Goal: Complete application form

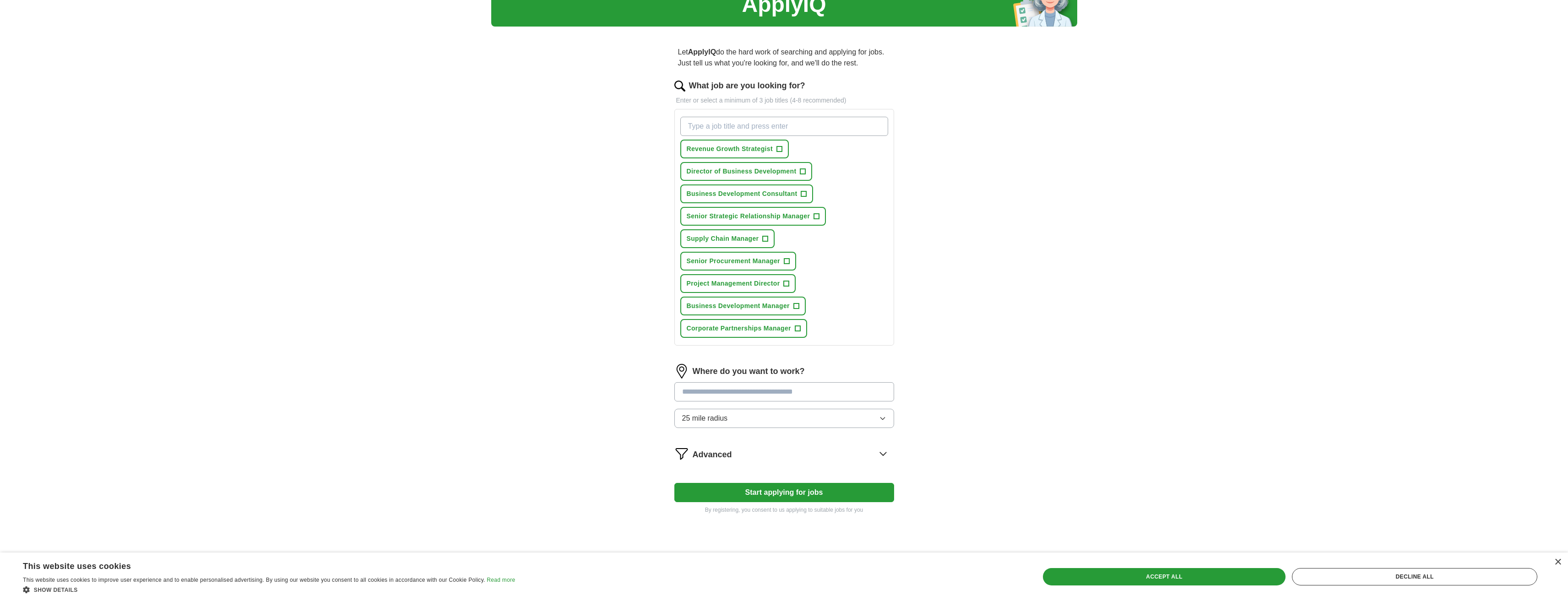
scroll to position [46, 0]
click at [1176, 580] on div "Accept all" at bounding box center [1165, 577] width 243 height 18
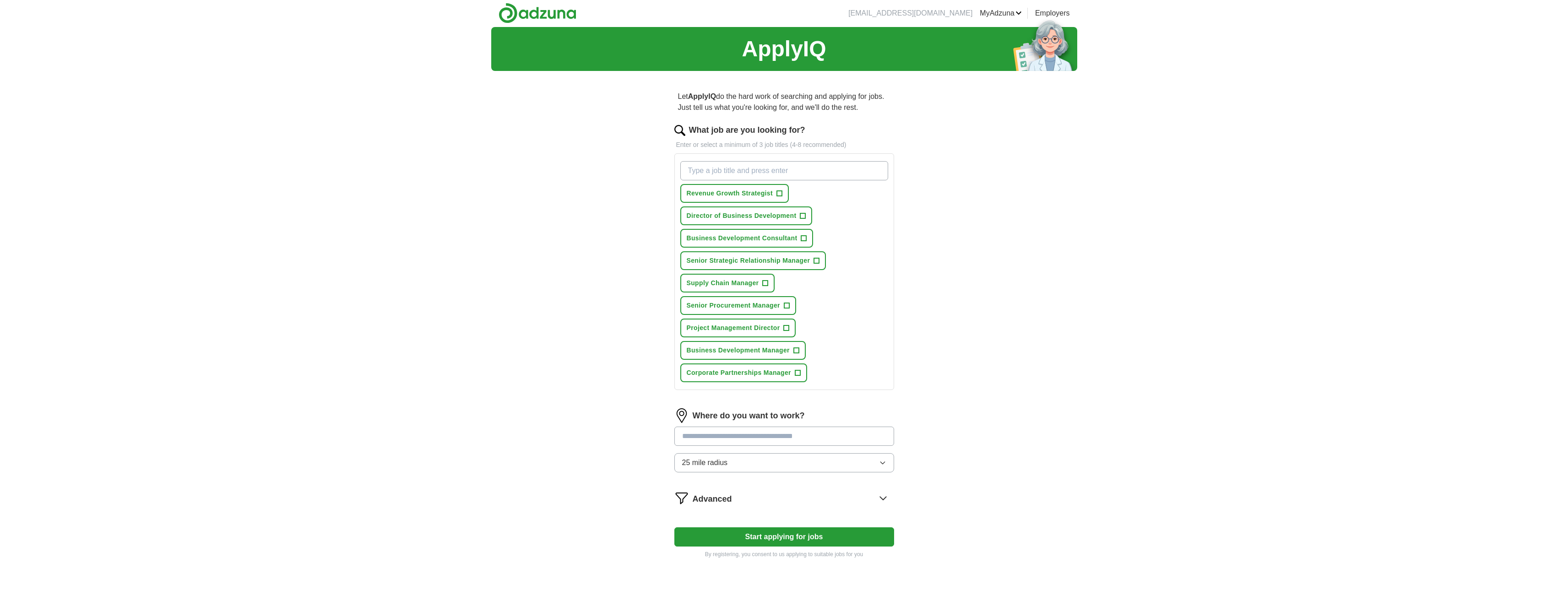
scroll to position [0, 0]
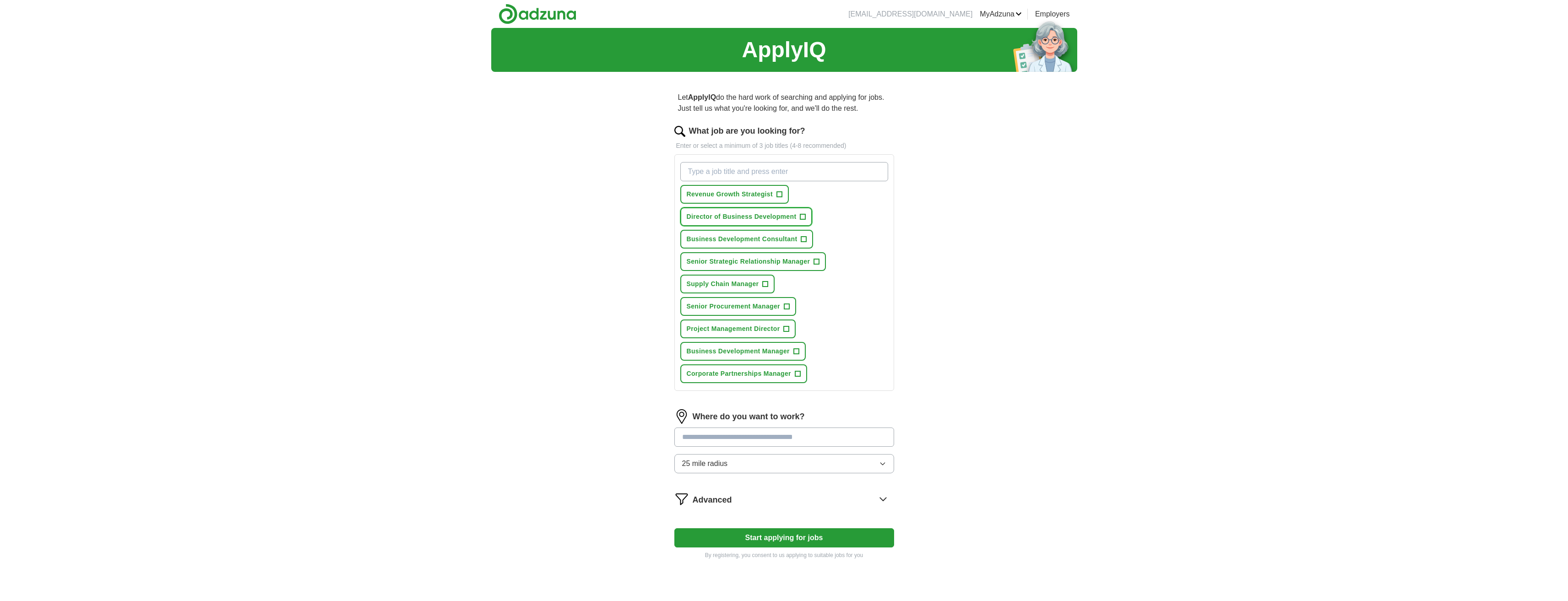
click at [804, 217] on span "+" at bounding box center [803, 217] width 5 height 7
click at [817, 260] on span "+" at bounding box center [817, 262] width 5 height 7
click at [765, 283] on span "+" at bounding box center [765, 284] width 5 height 7
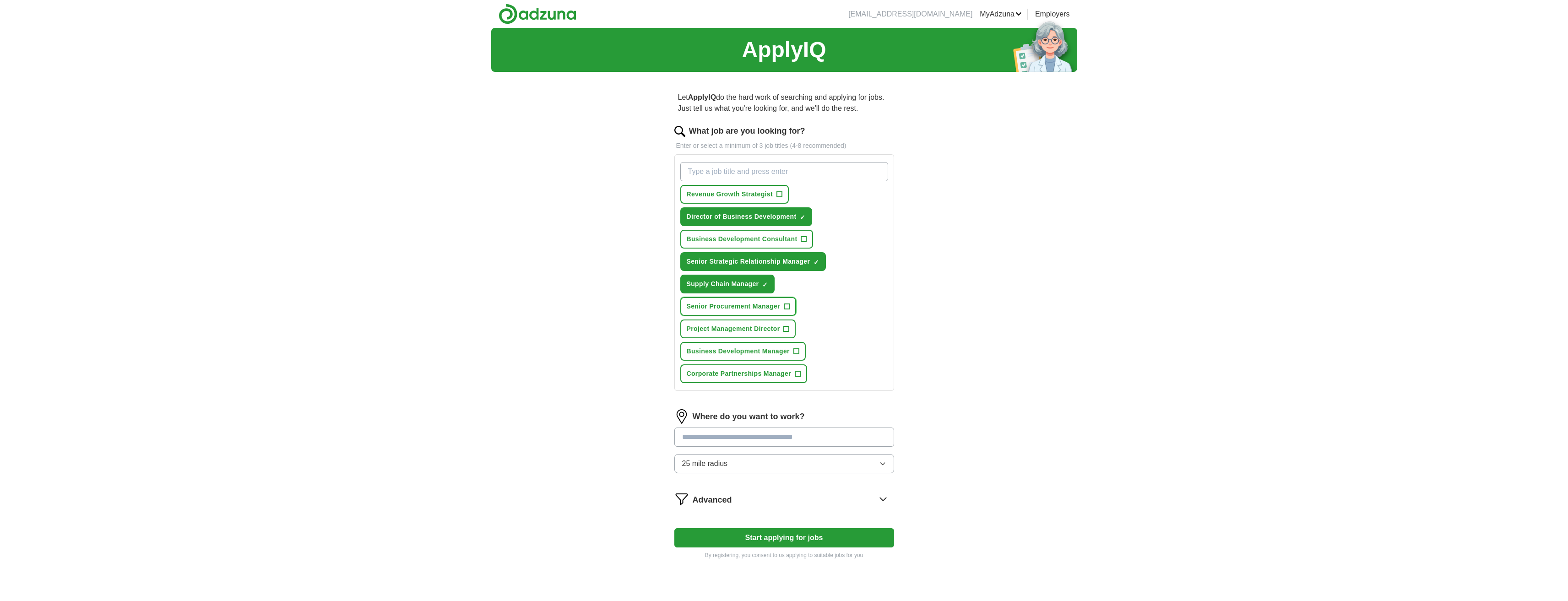
click at [789, 305] on span "+" at bounding box center [786, 306] width 5 height 7
click at [0, 0] on span "×" at bounding box center [0, 0] width 0 height 0
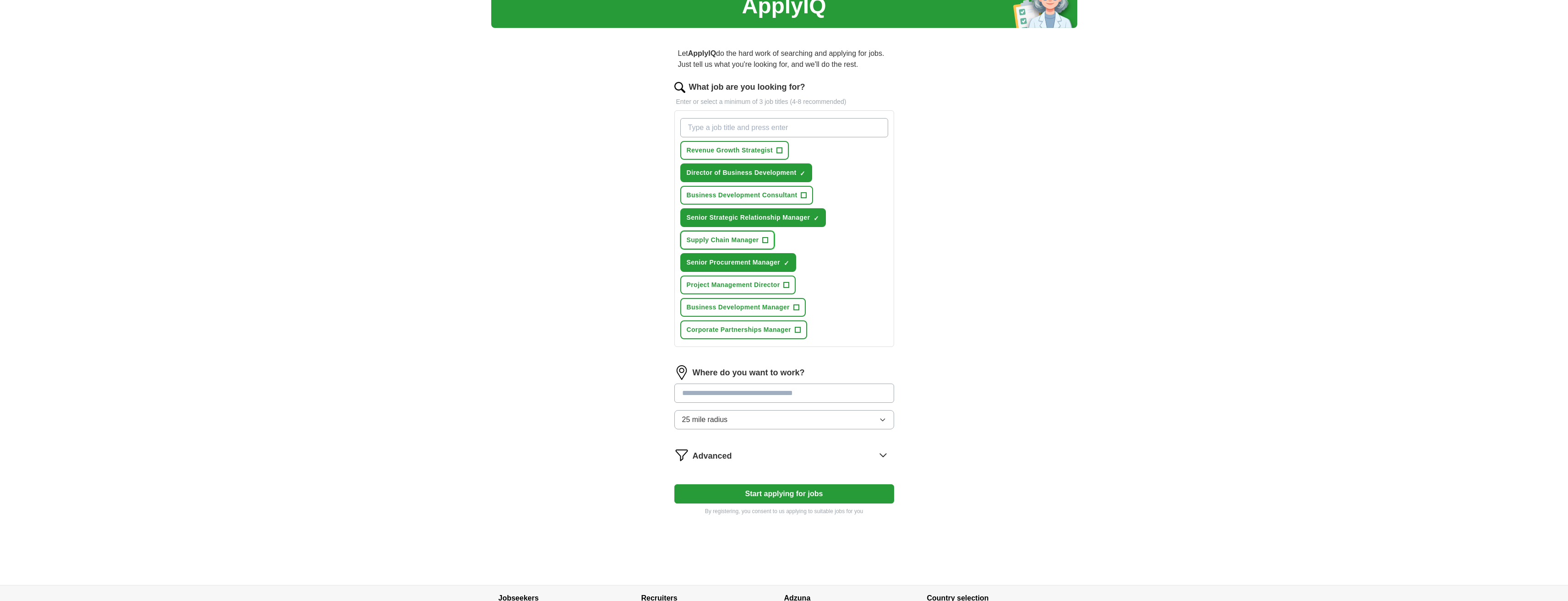
scroll to position [46, 0]
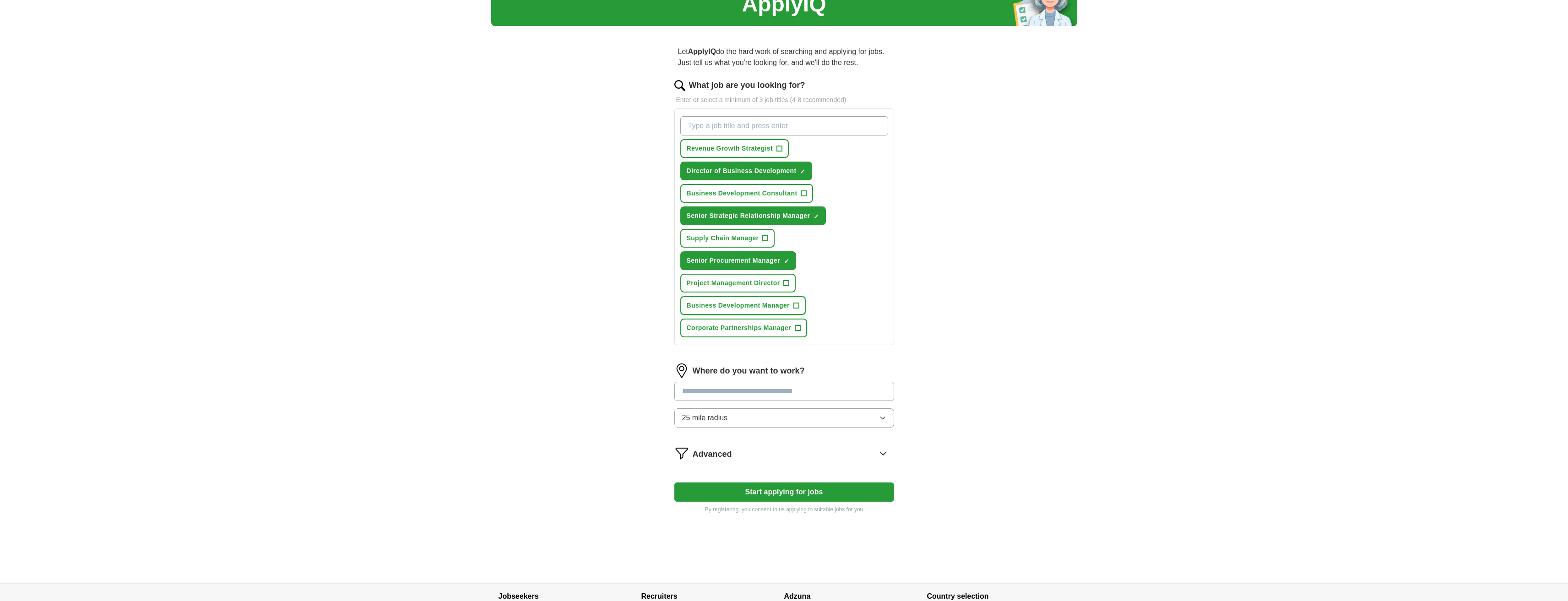
click at [794, 308] on span "+" at bounding box center [796, 306] width 5 height 7
click at [798, 327] on span "+" at bounding box center [798, 328] width 5 height 7
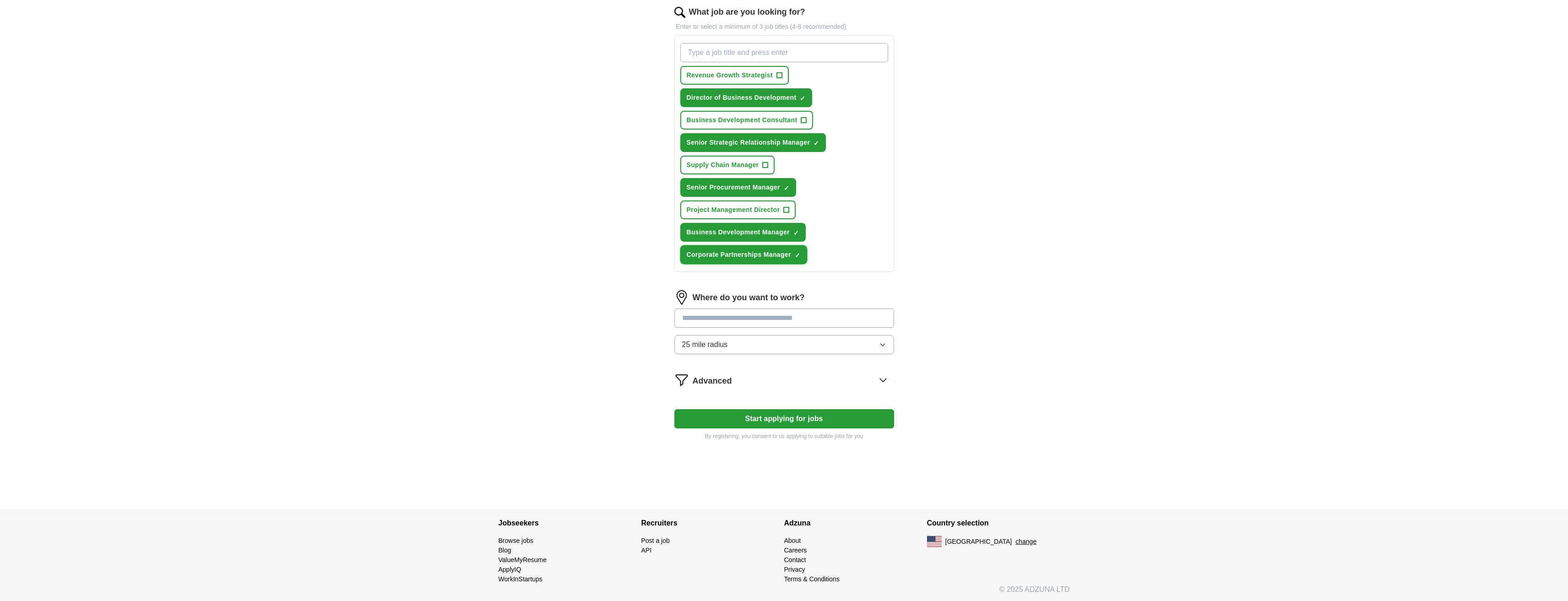
scroll to position [121, 0]
click at [858, 314] on input "text" at bounding box center [784, 317] width 220 height 20
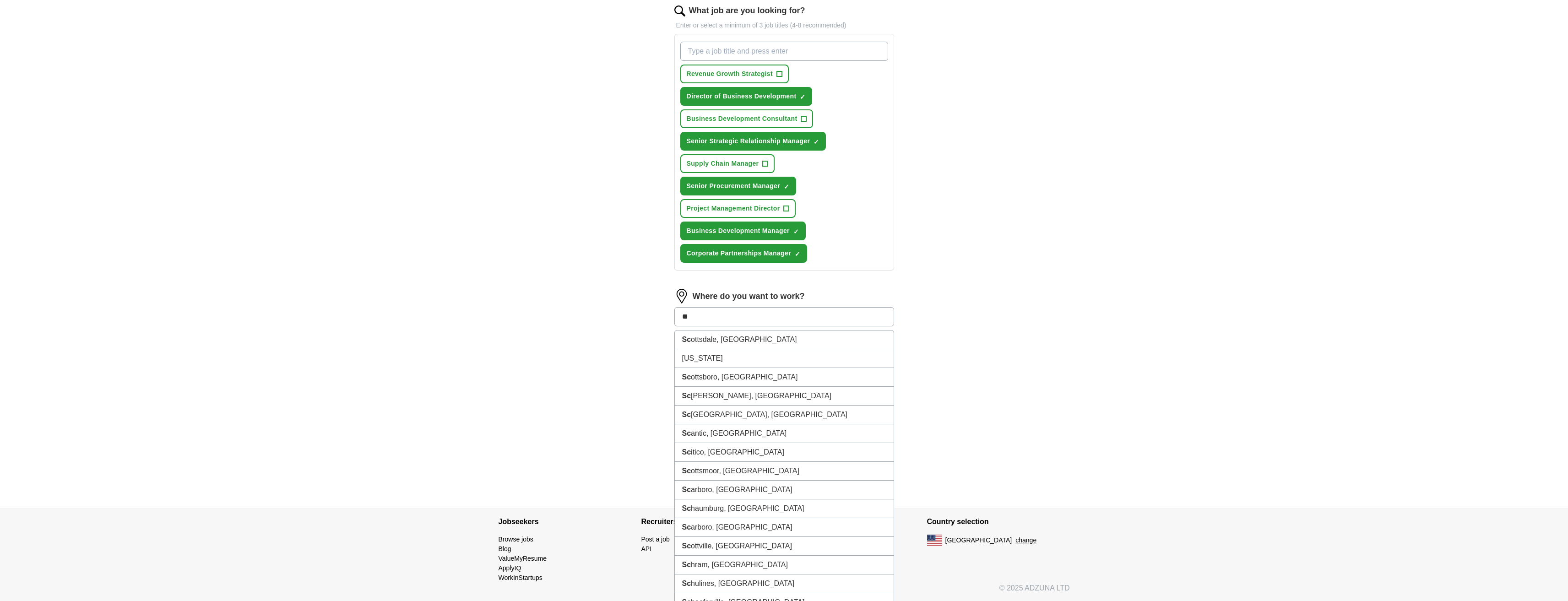
type input "***"
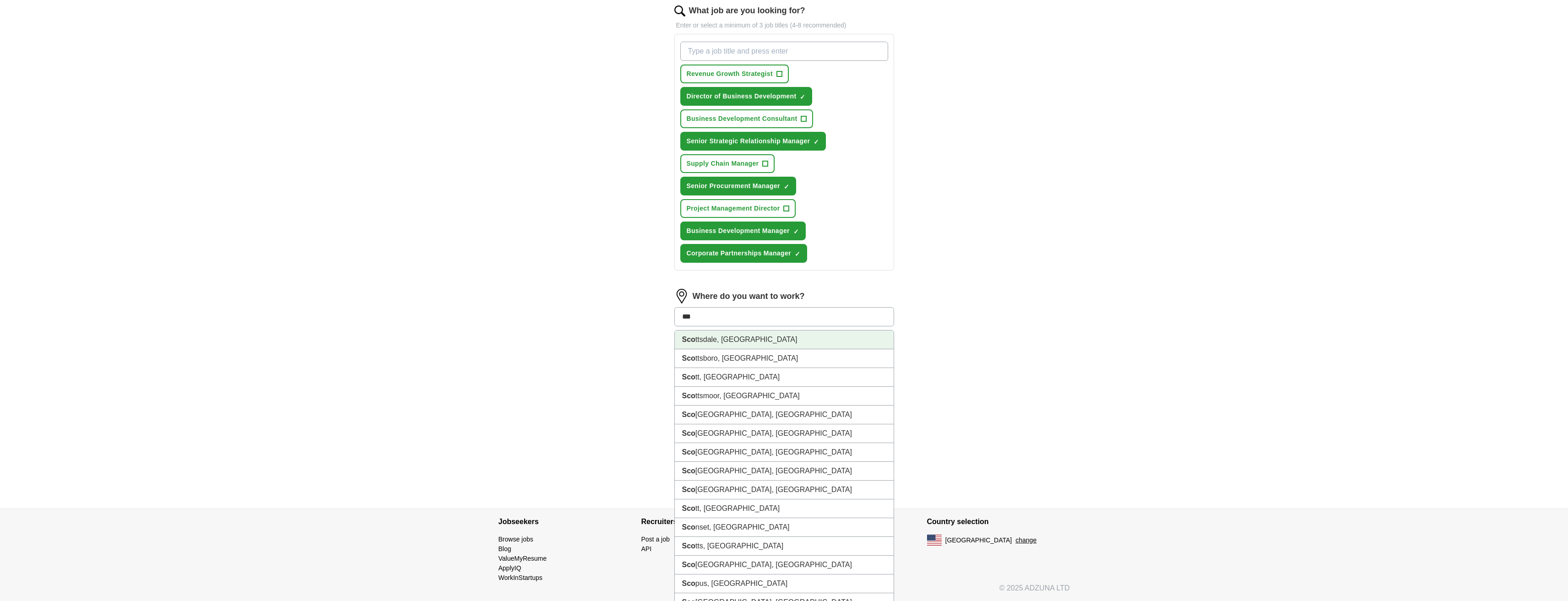
click at [775, 335] on li "Sco ttsdale, AZ" at bounding box center [784, 340] width 219 height 19
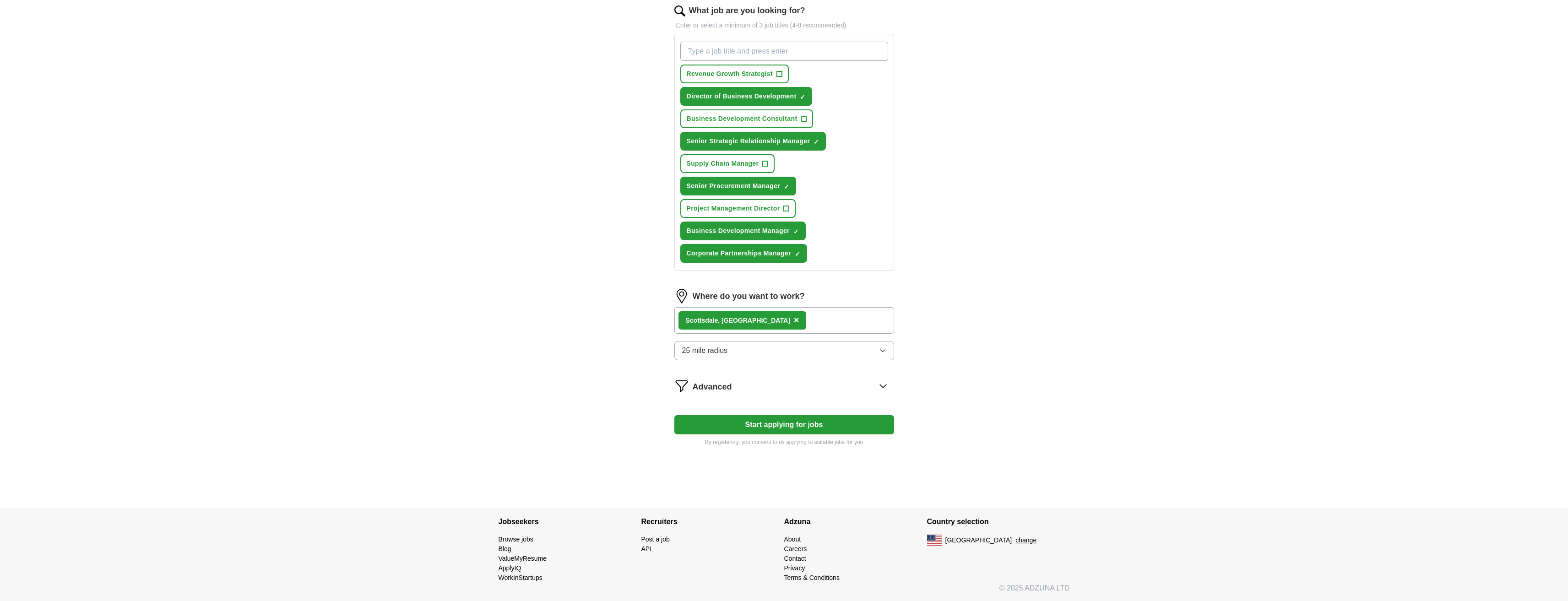
click at [778, 322] on div "Sco ttsdale, AZ ×" at bounding box center [784, 320] width 220 height 26
click at [794, 424] on button "Start applying for jobs" at bounding box center [784, 425] width 220 height 20
select select "**"
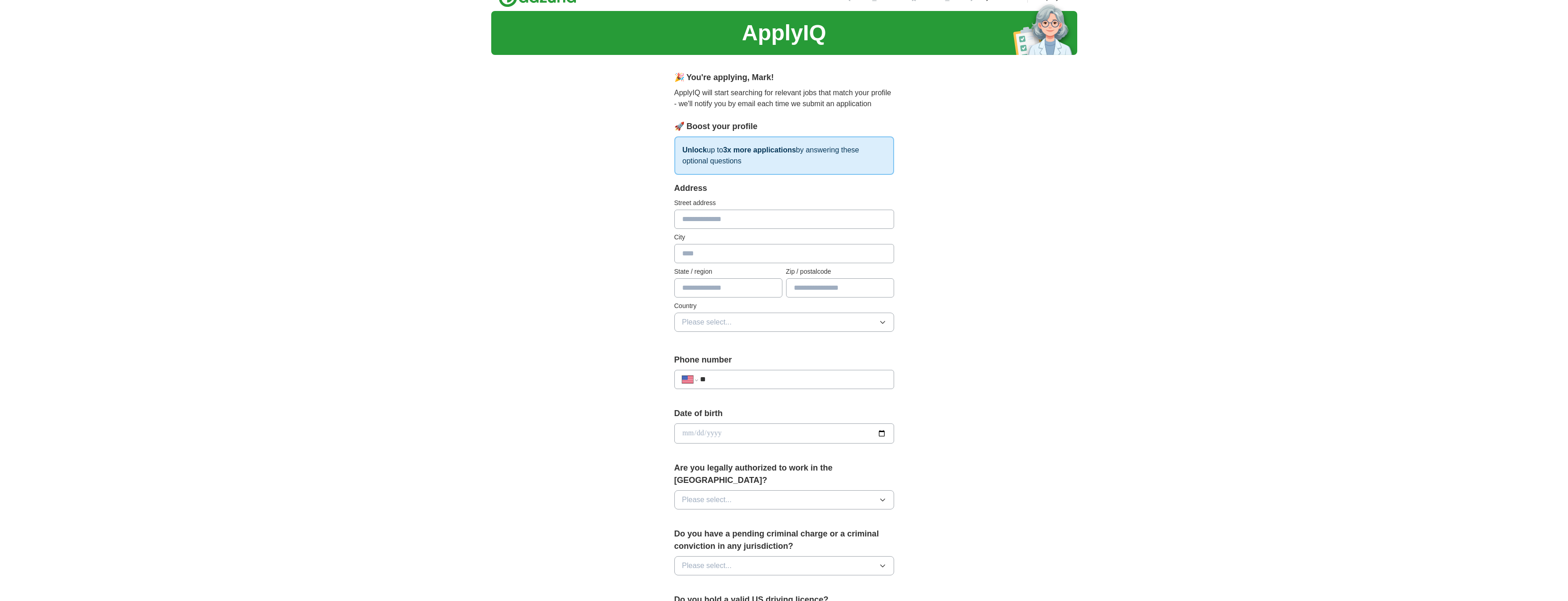
scroll to position [0, 0]
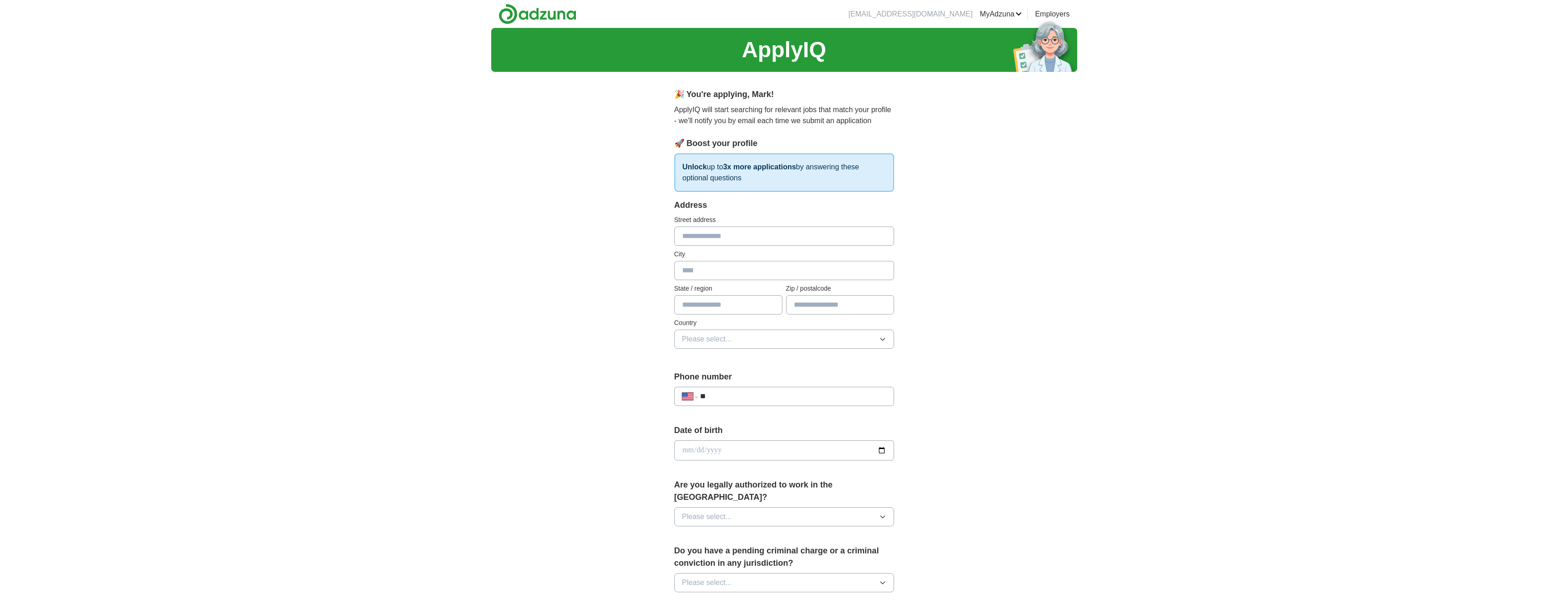
click at [736, 236] on input "text" at bounding box center [784, 236] width 220 height 20
type input "**********"
type input "**"
type input "*****"
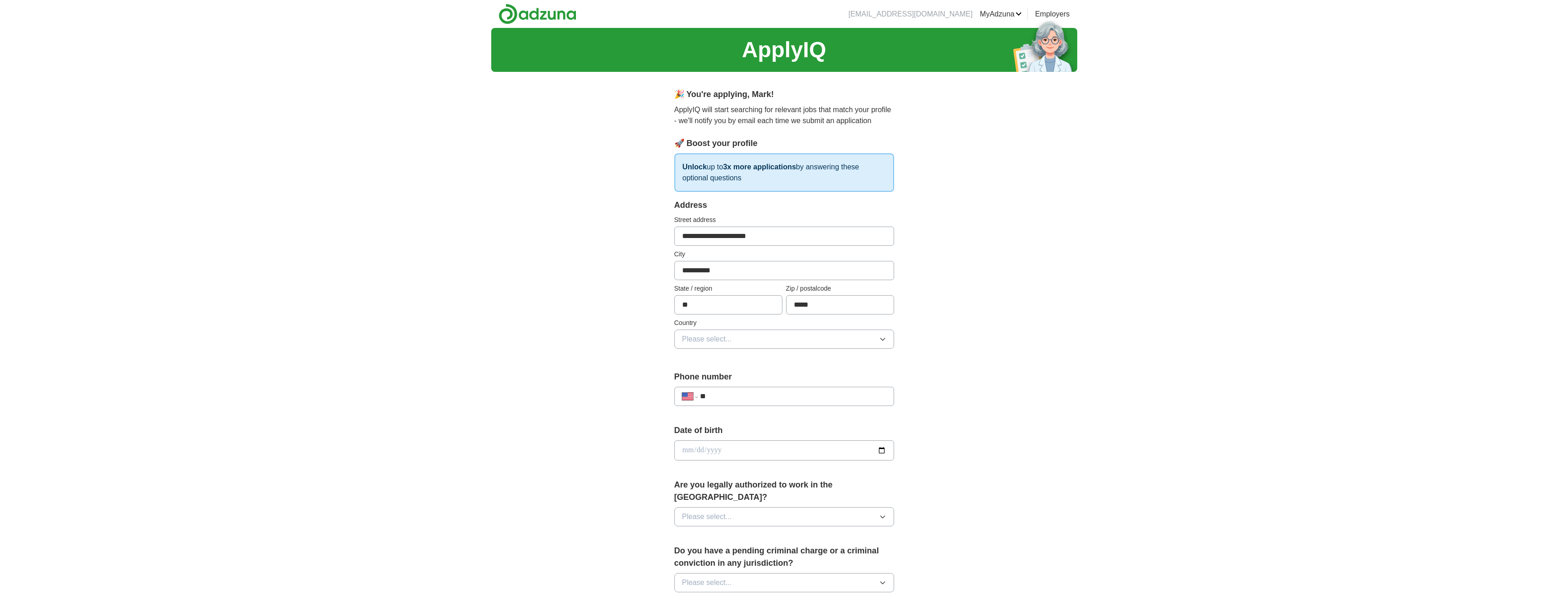
click at [1008, 256] on div "**********" at bounding box center [784, 445] width 586 height 834
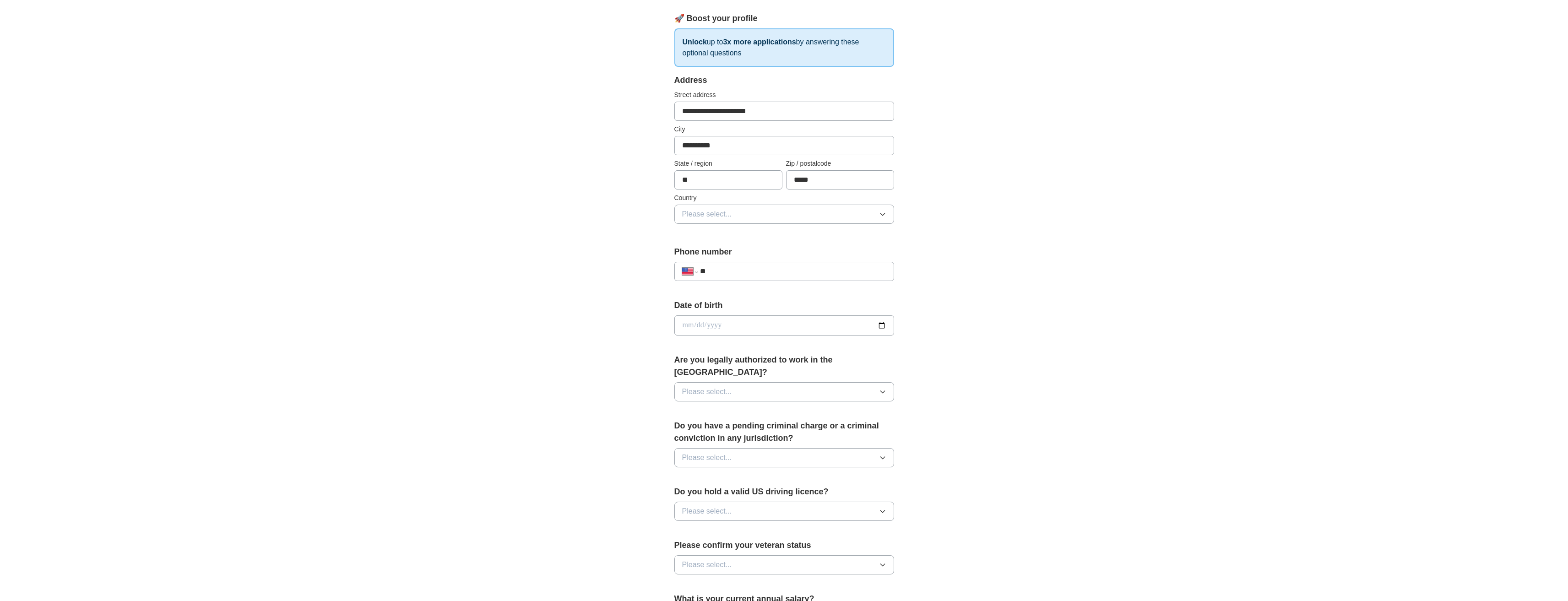
scroll to position [138, 0]
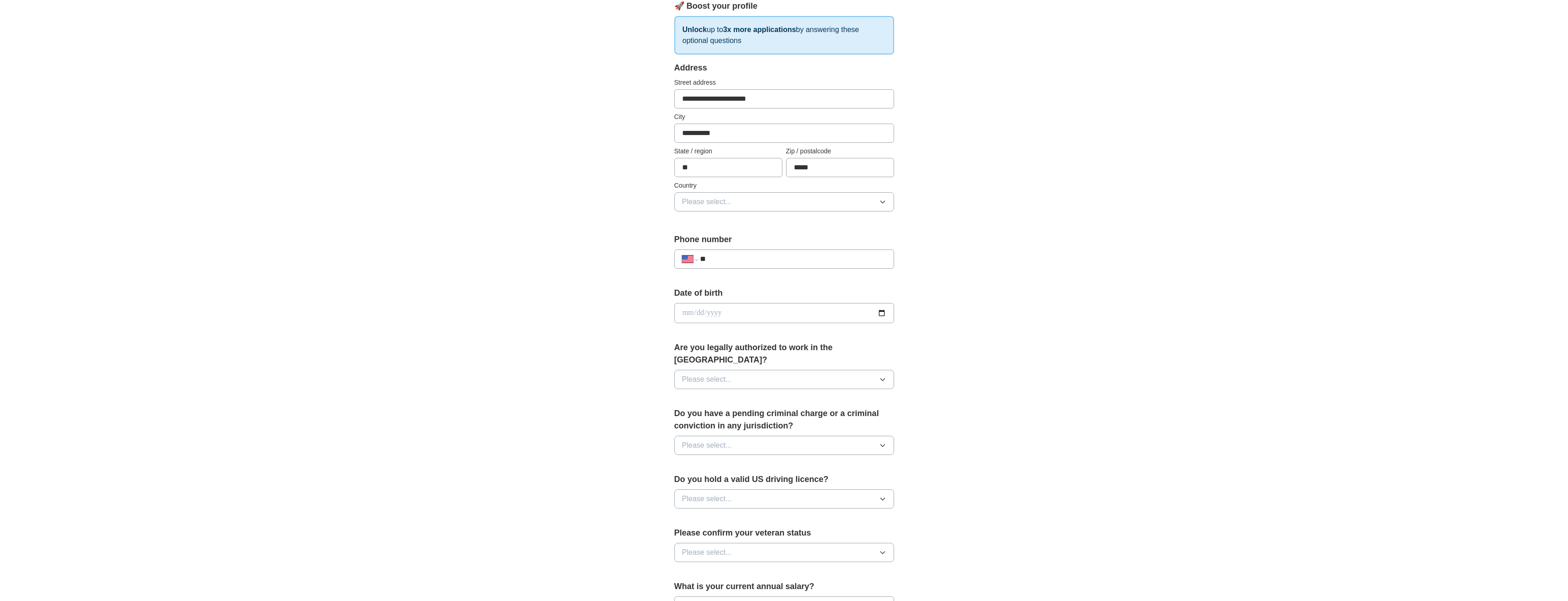
click at [883, 201] on icon "button" at bounding box center [883, 202] width 7 height 7
click at [856, 239] on div "United States" at bounding box center [784, 241] width 204 height 11
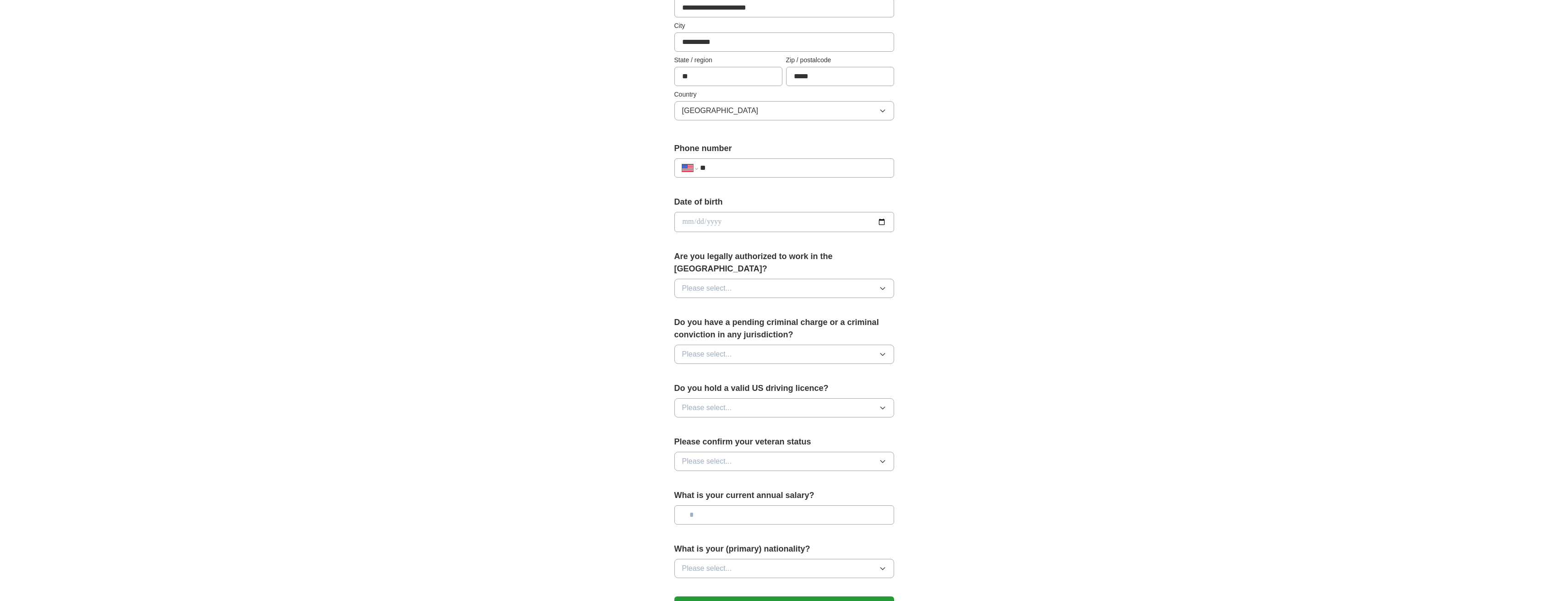
scroll to position [229, 0]
click at [776, 173] on input "**" at bounding box center [793, 167] width 186 height 11
type input "**********"
click at [1024, 208] on div "**********" at bounding box center [784, 216] width 586 height 834
click at [759, 225] on input "date" at bounding box center [784, 222] width 220 height 20
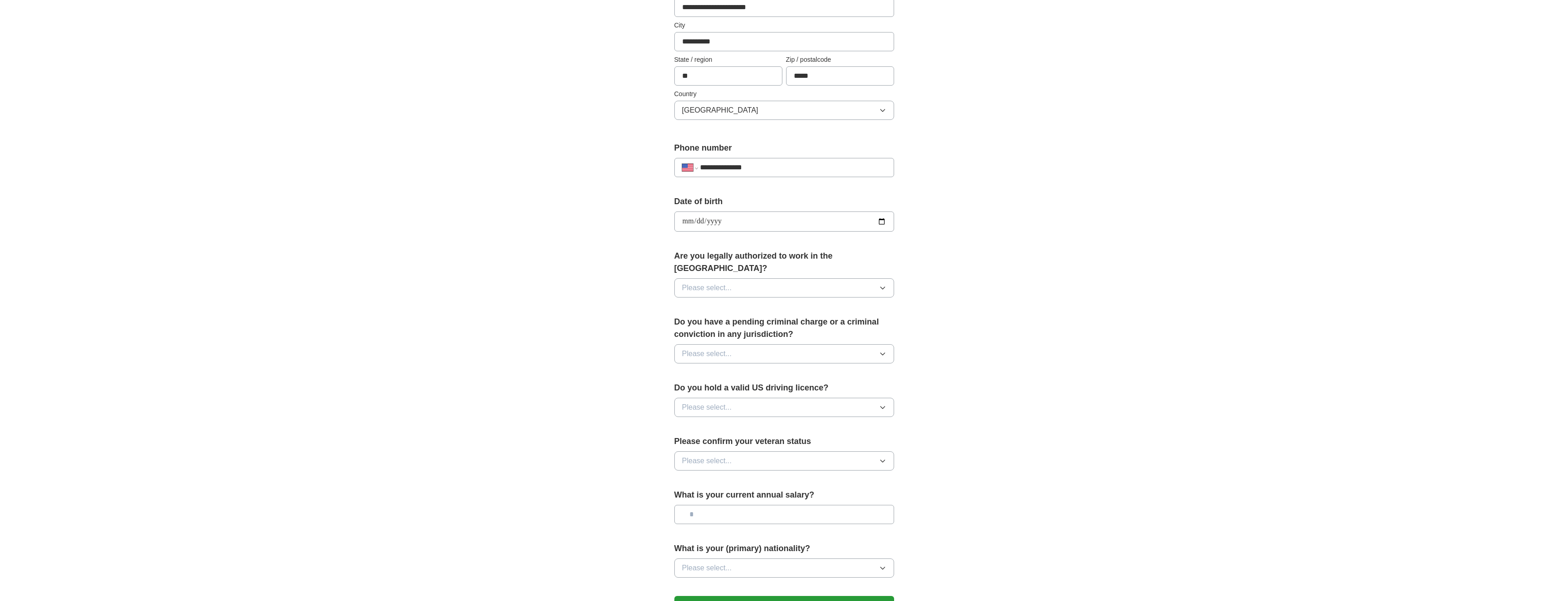
type input "**********"
click at [883, 285] on icon "button" at bounding box center [883, 288] width 7 height 7
click at [866, 304] on div "Yes" at bounding box center [784, 309] width 204 height 11
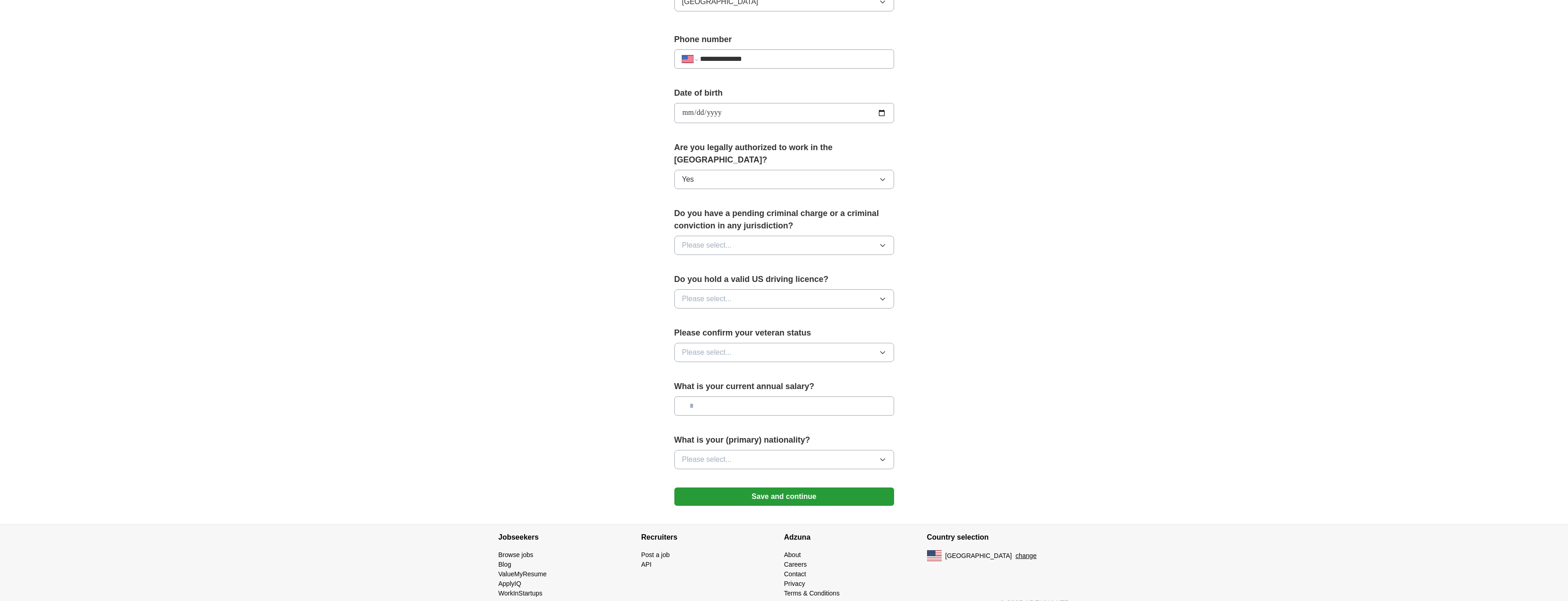
scroll to position [341, 0]
click at [885, 239] on icon "button" at bounding box center [883, 242] width 7 height 7
click at [843, 277] on div "No" at bounding box center [784, 282] width 204 height 11
click at [888, 286] on button "Please select..." at bounding box center [784, 295] width 220 height 20
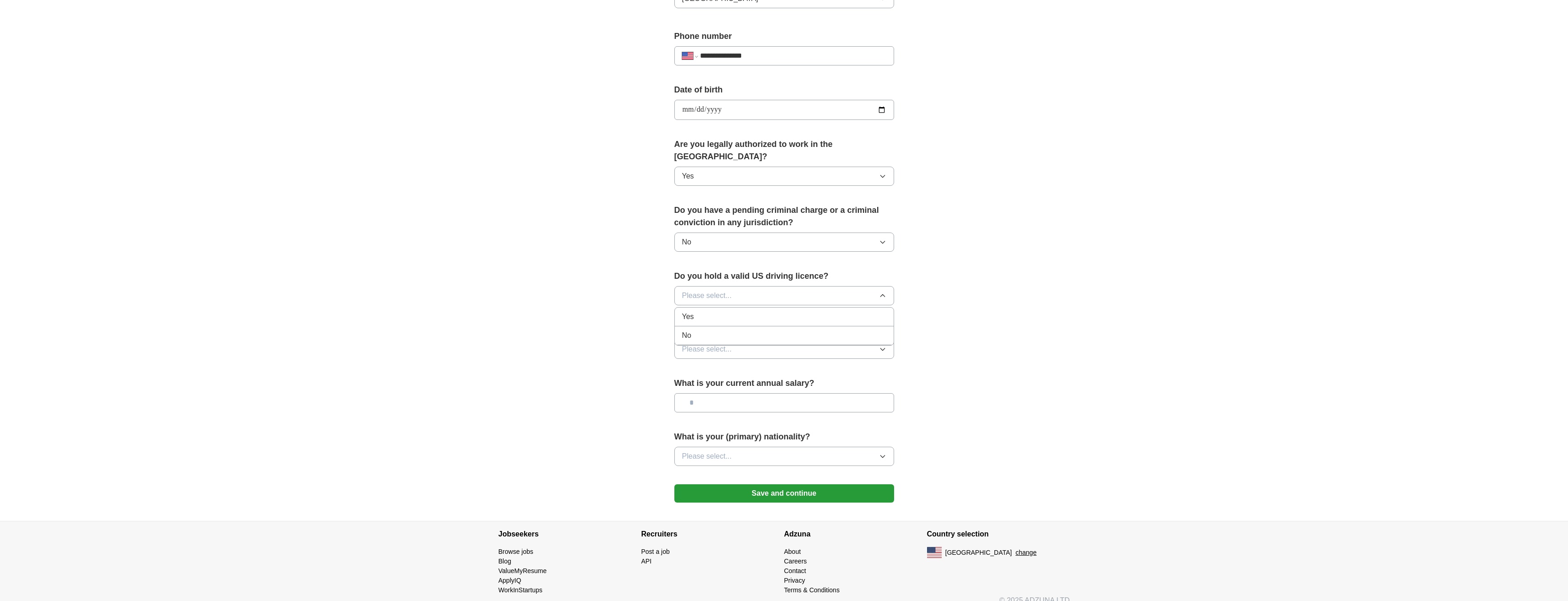
click at [832, 312] on div "Yes" at bounding box center [784, 317] width 204 height 11
click at [885, 346] on icon "button" at bounding box center [883, 349] width 7 height 7
click at [856, 365] on div "Not applicable" at bounding box center [784, 370] width 204 height 11
click at [838, 393] on input "text" at bounding box center [784, 403] width 220 height 20
type input "********"
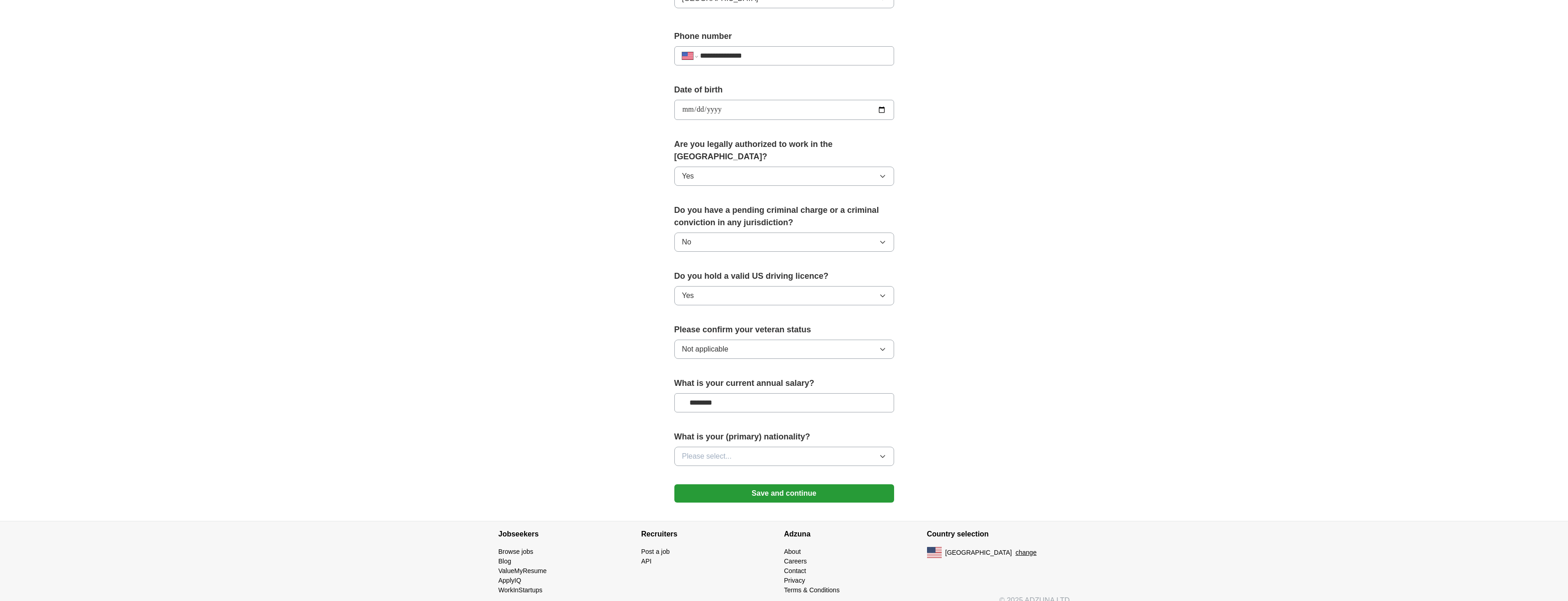
click at [887, 447] on button "Please select..." at bounding box center [784, 457] width 220 height 20
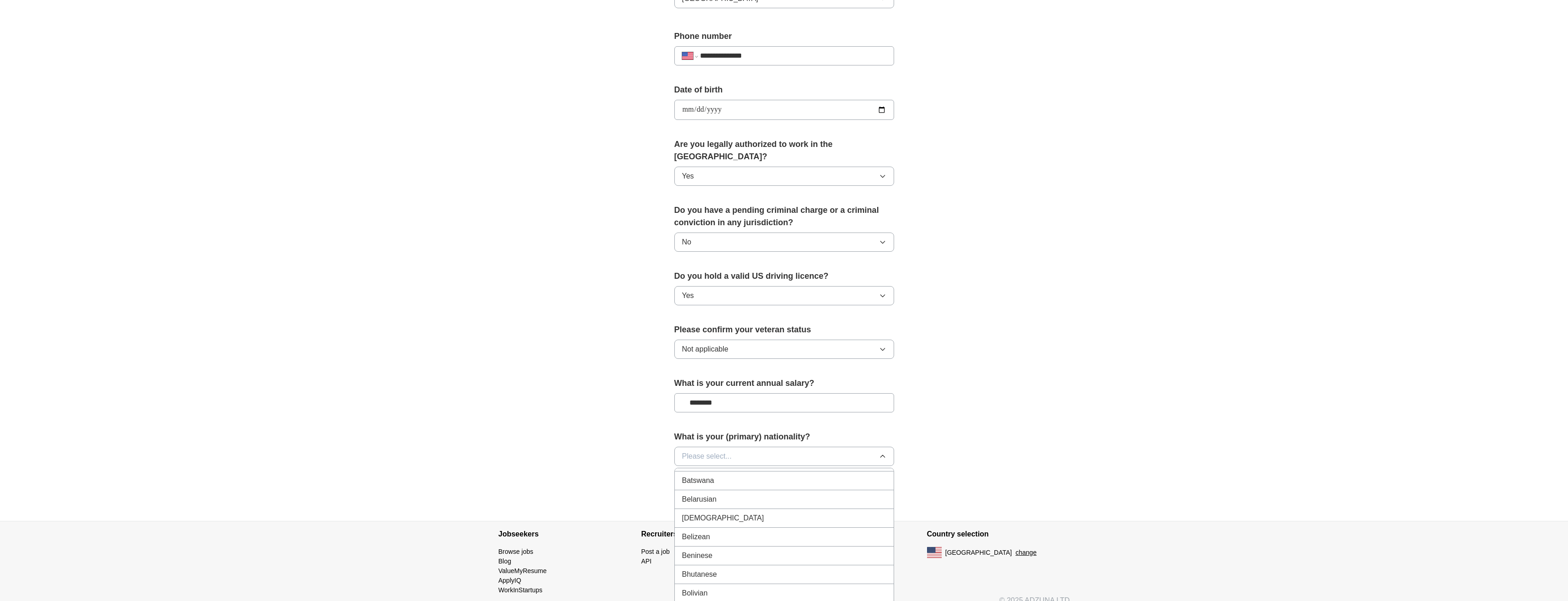
scroll to position [0, 0]
click at [817, 472] on div "American" at bounding box center [784, 478] width 204 height 11
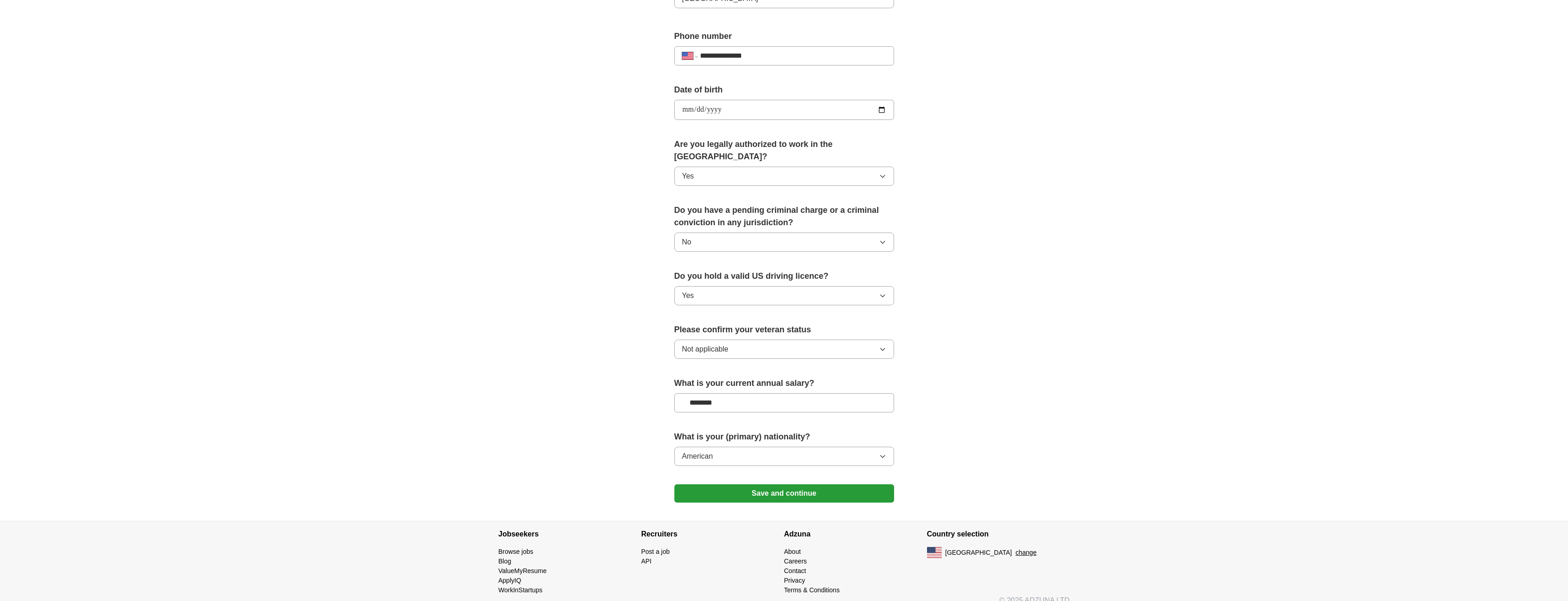
click at [812, 484] on button "Save and continue" at bounding box center [784, 493] width 220 height 18
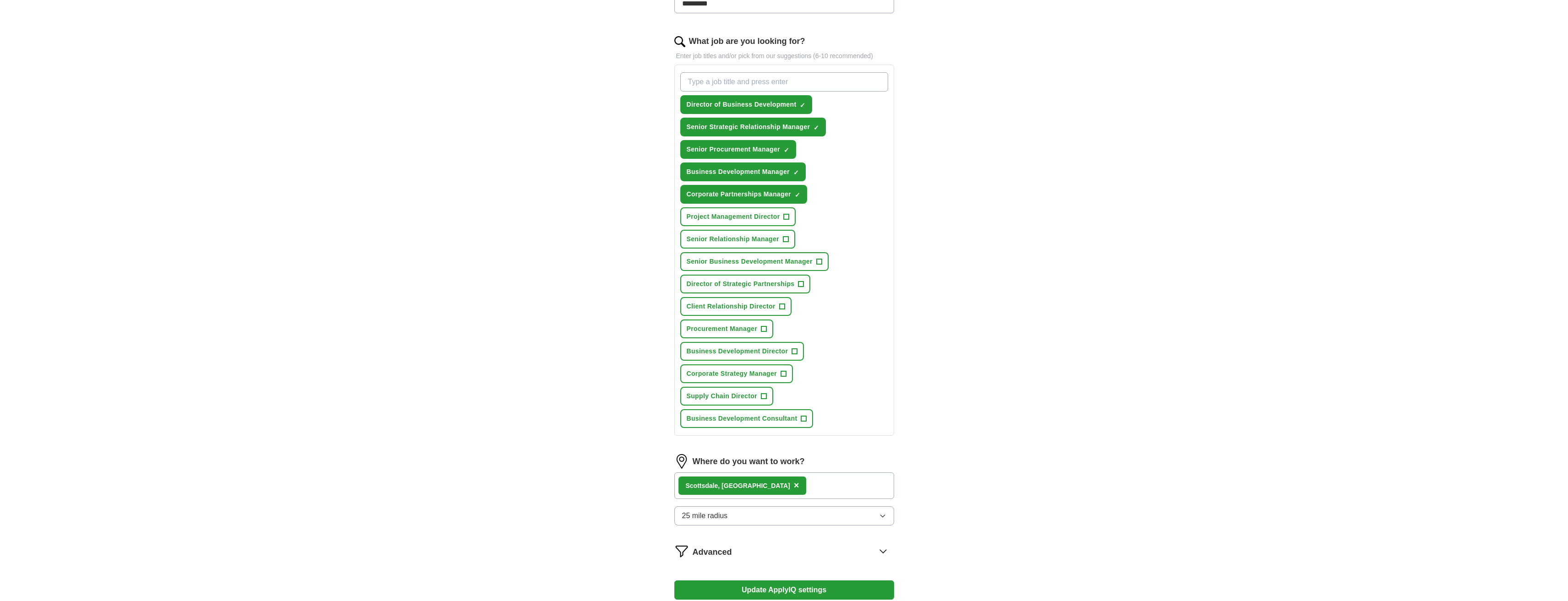
scroll to position [275, 0]
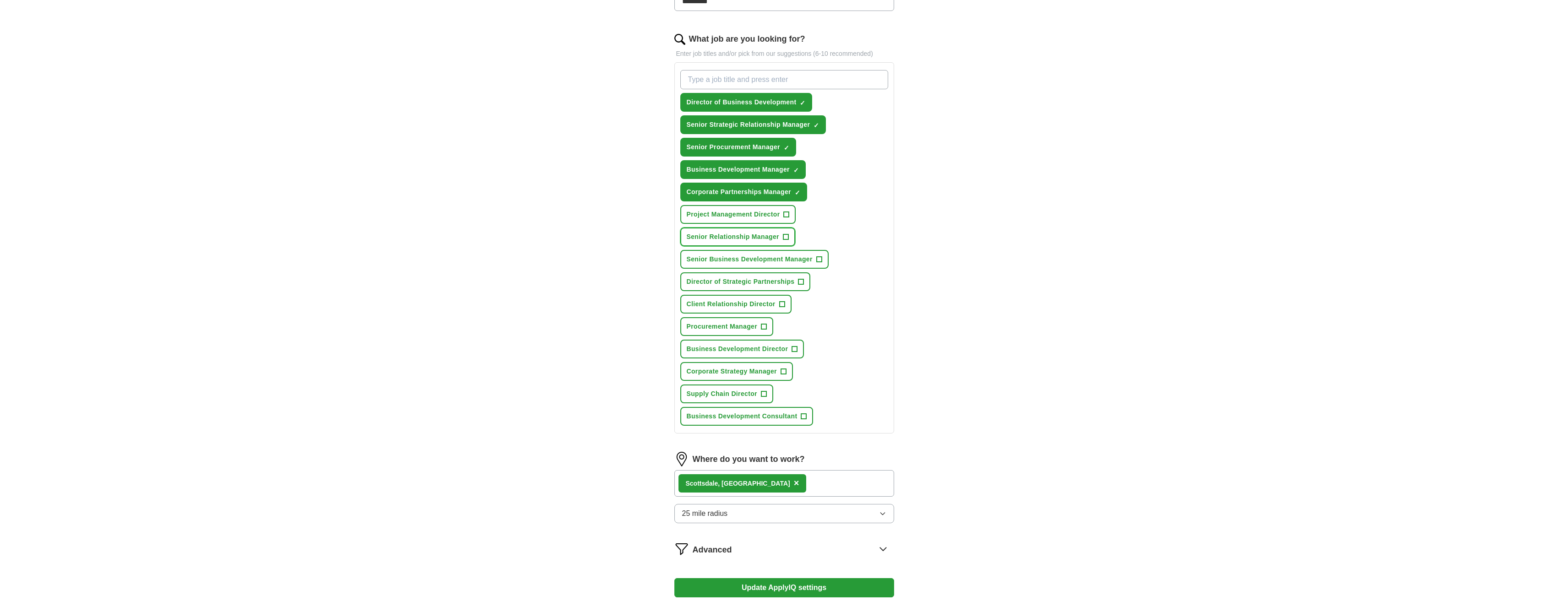
click at [784, 235] on span "+" at bounding box center [786, 237] width 5 height 7
click at [822, 260] on span "+" at bounding box center [819, 260] width 5 height 7
click at [798, 283] on span "+" at bounding box center [801, 282] width 5 height 7
click at [784, 305] on span "+" at bounding box center [782, 304] width 5 height 7
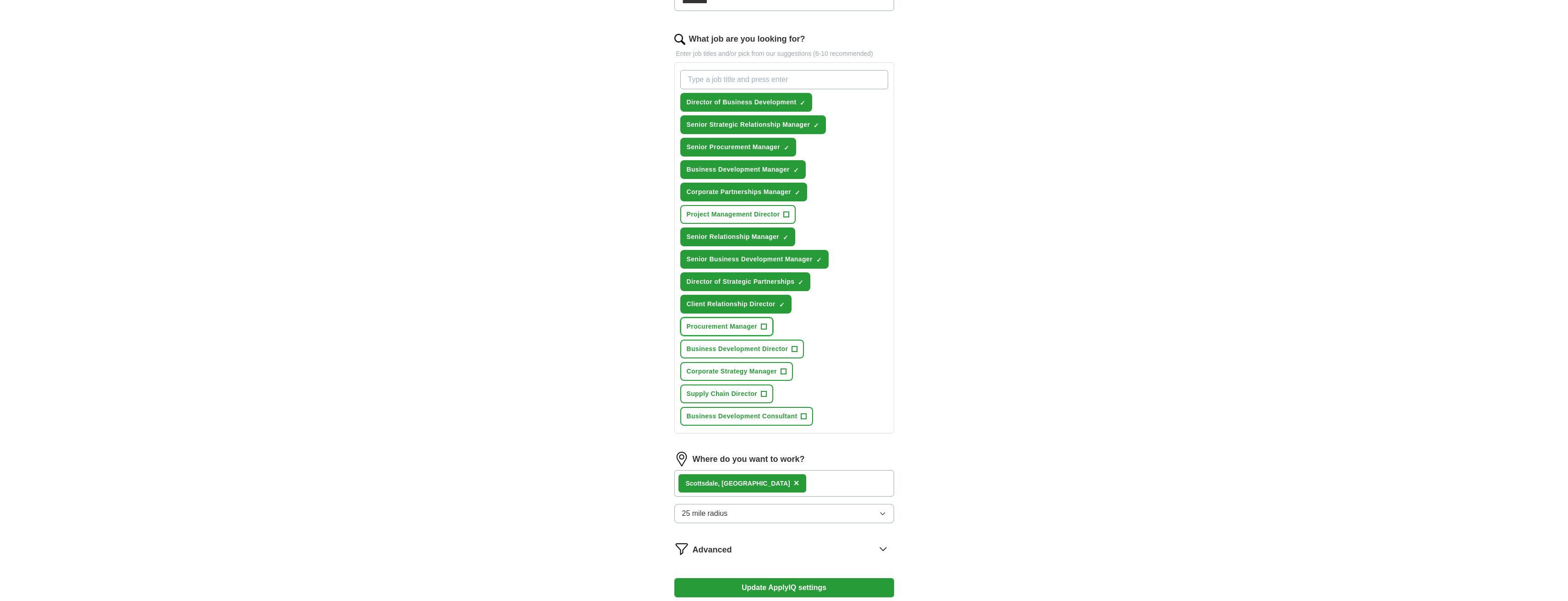
click at [767, 324] on span "+" at bounding box center [763, 326] width 5 height 7
click at [794, 351] on span "+" at bounding box center [795, 349] width 5 height 7
click at [786, 372] on span "+" at bounding box center [784, 372] width 5 height 7
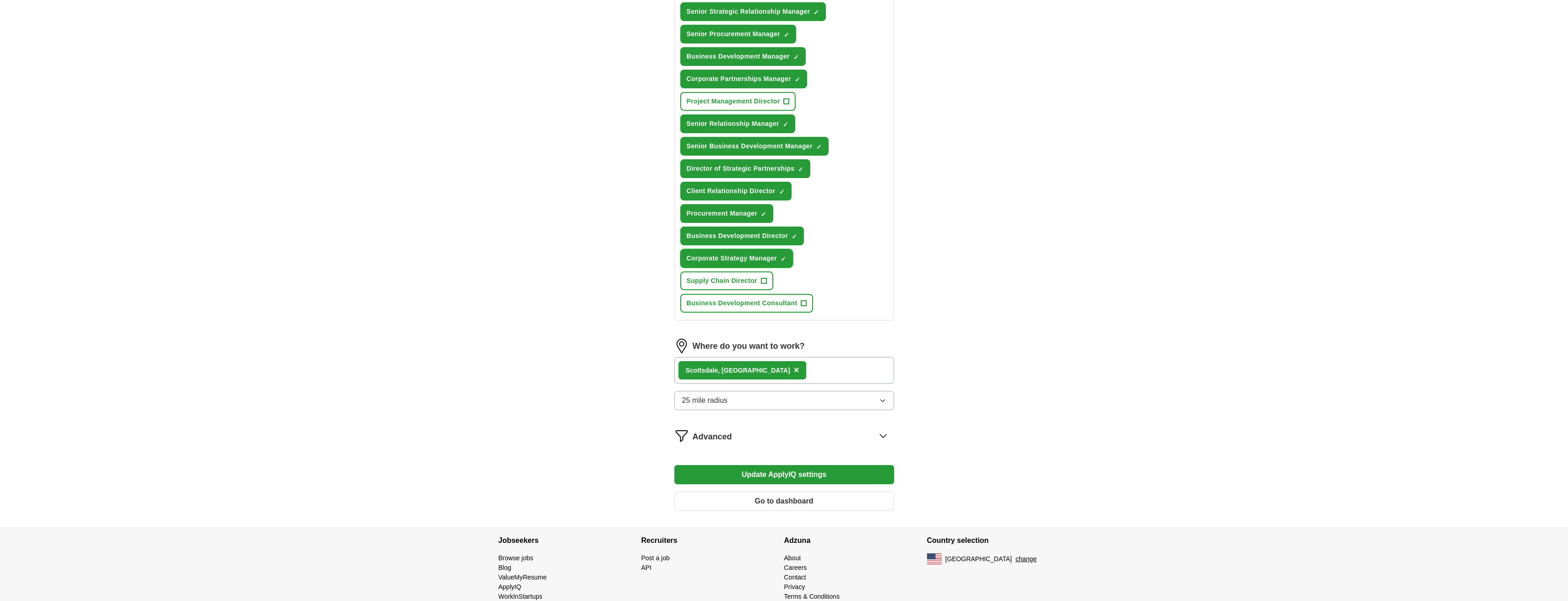
scroll to position [407, 0]
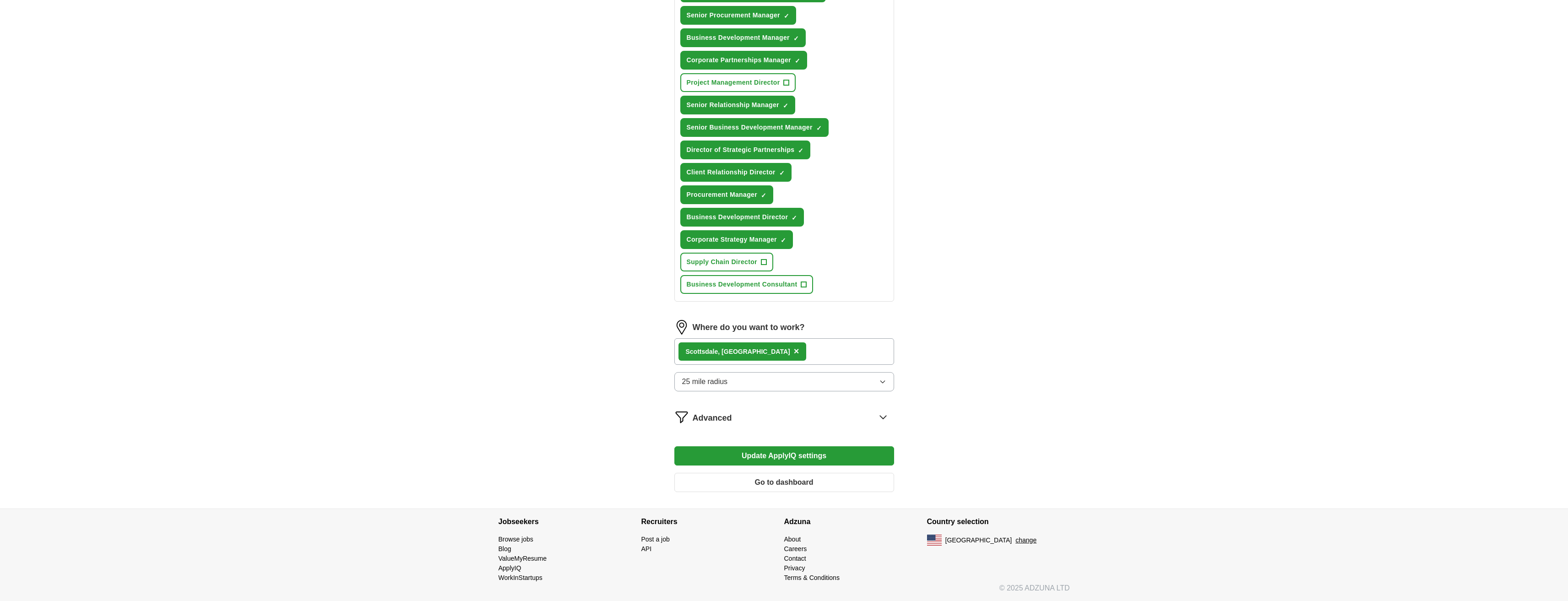
click at [837, 460] on button "Update ApplyIQ settings" at bounding box center [784, 456] width 220 height 20
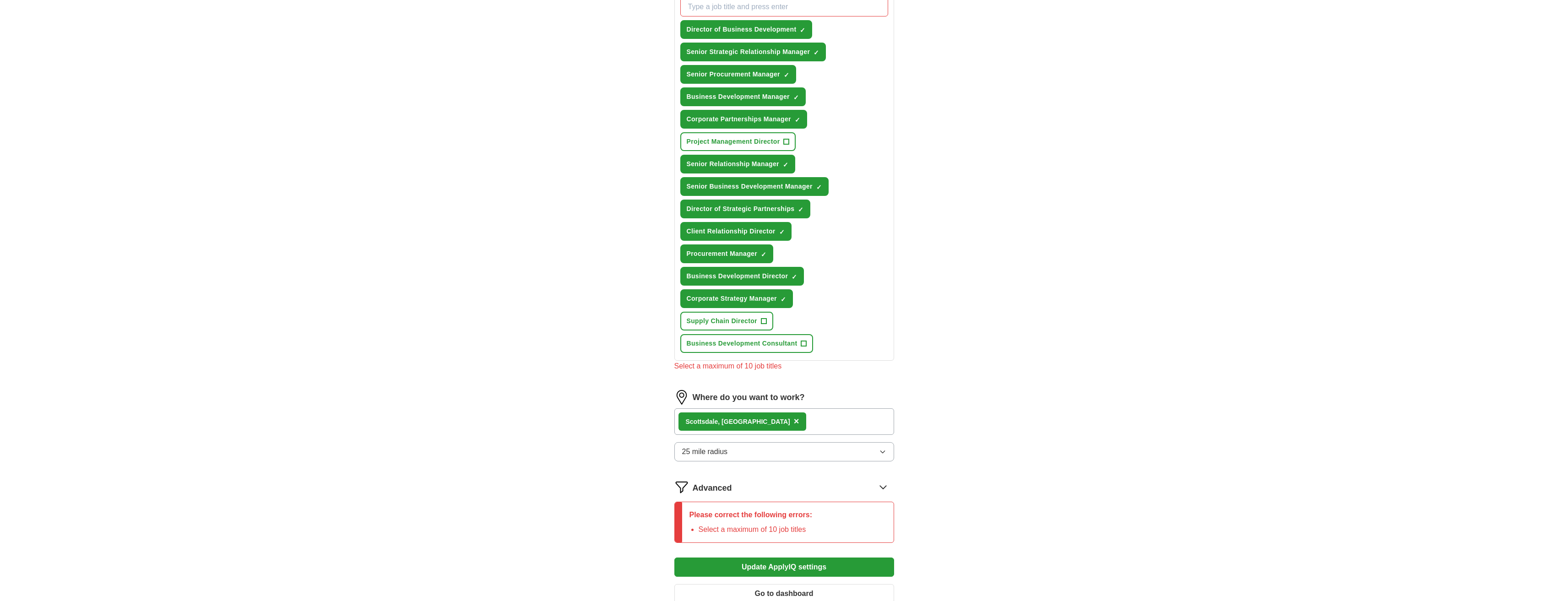
scroll to position [315, 0]
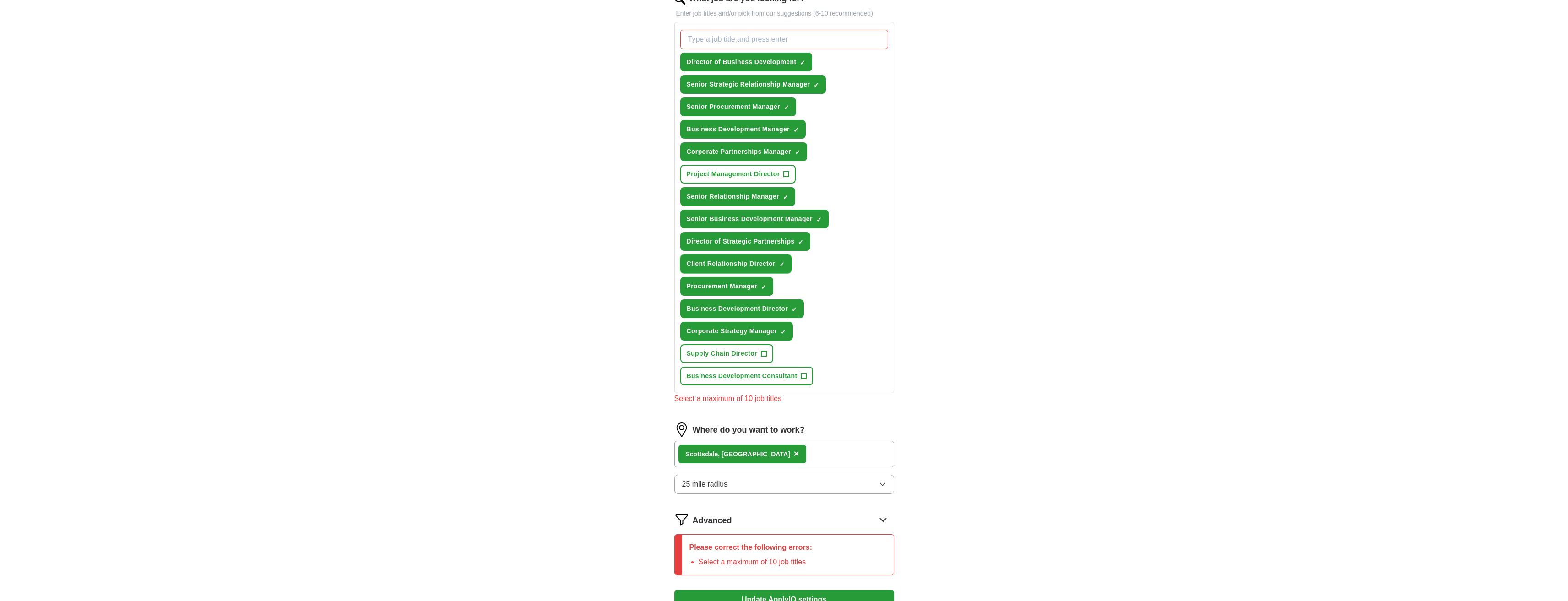
click at [0, 0] on span "×" at bounding box center [0, 0] width 0 height 0
click at [791, 309] on button "Business Development Director ✓ ×" at bounding box center [743, 309] width 124 height 19
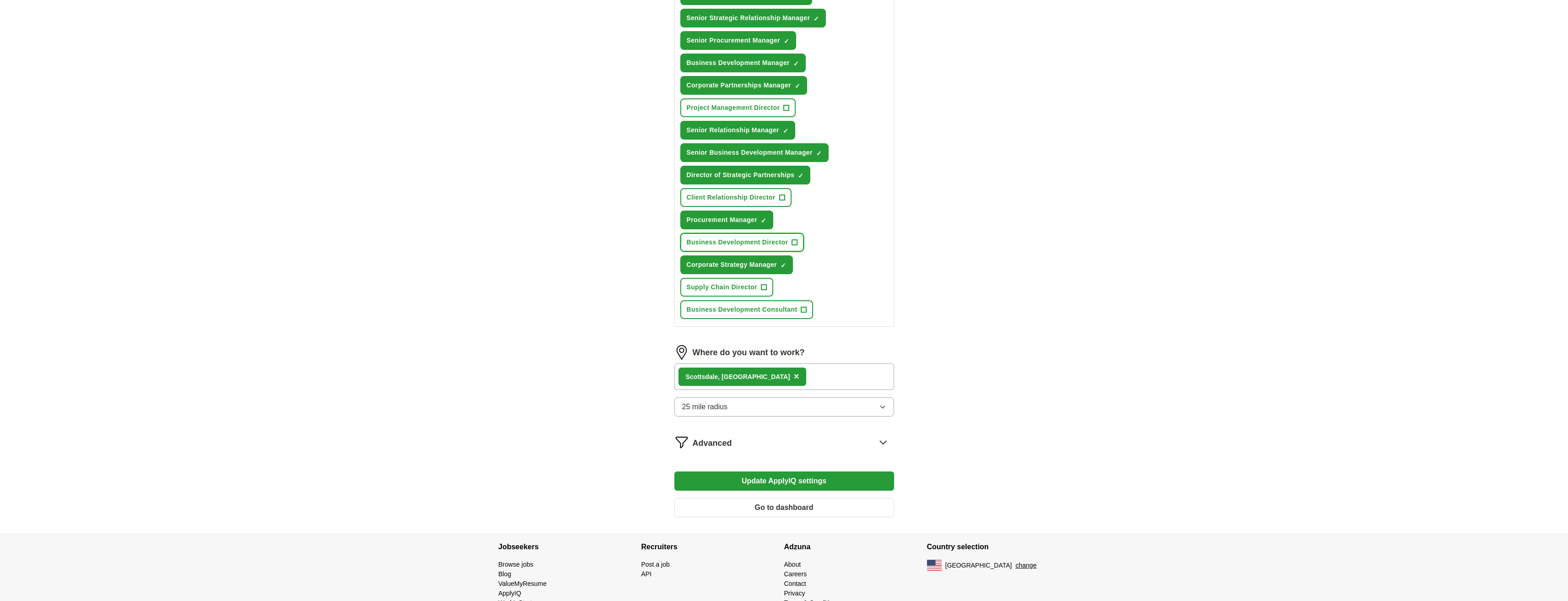
scroll to position [407, 0]
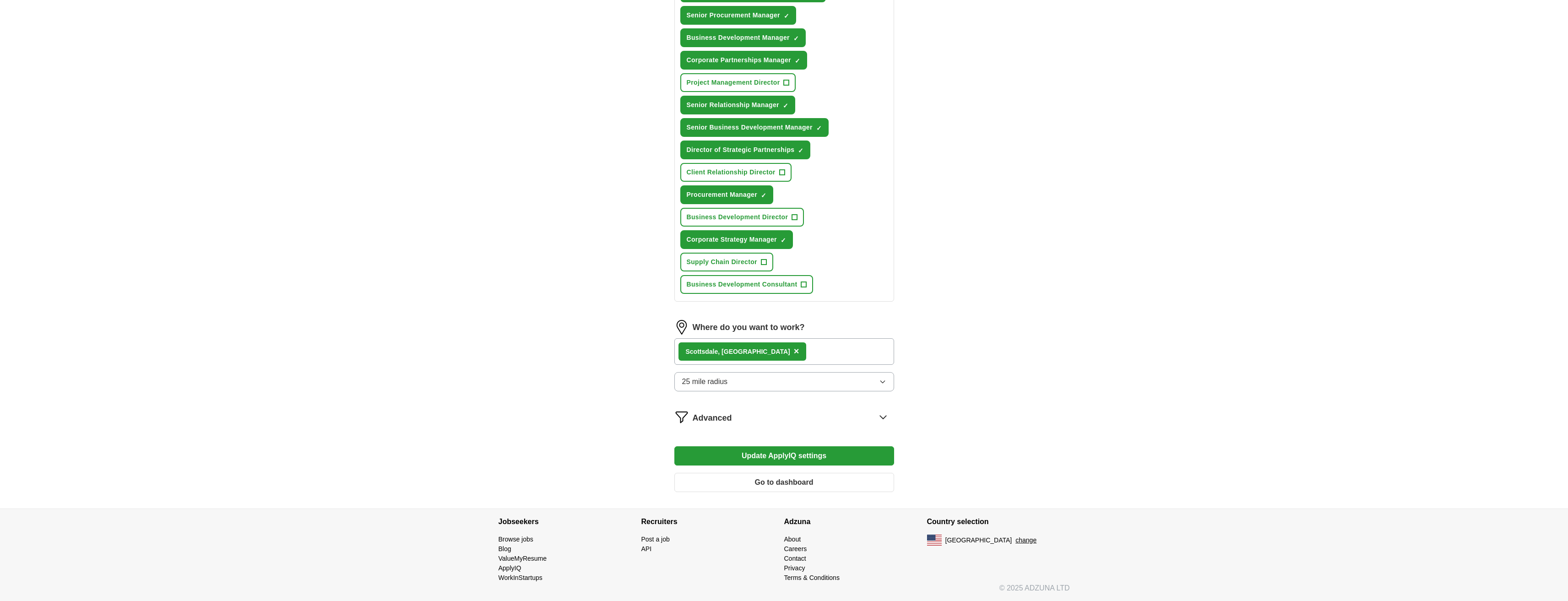
click at [783, 456] on button "Update ApplyIQ settings" at bounding box center [784, 456] width 220 height 20
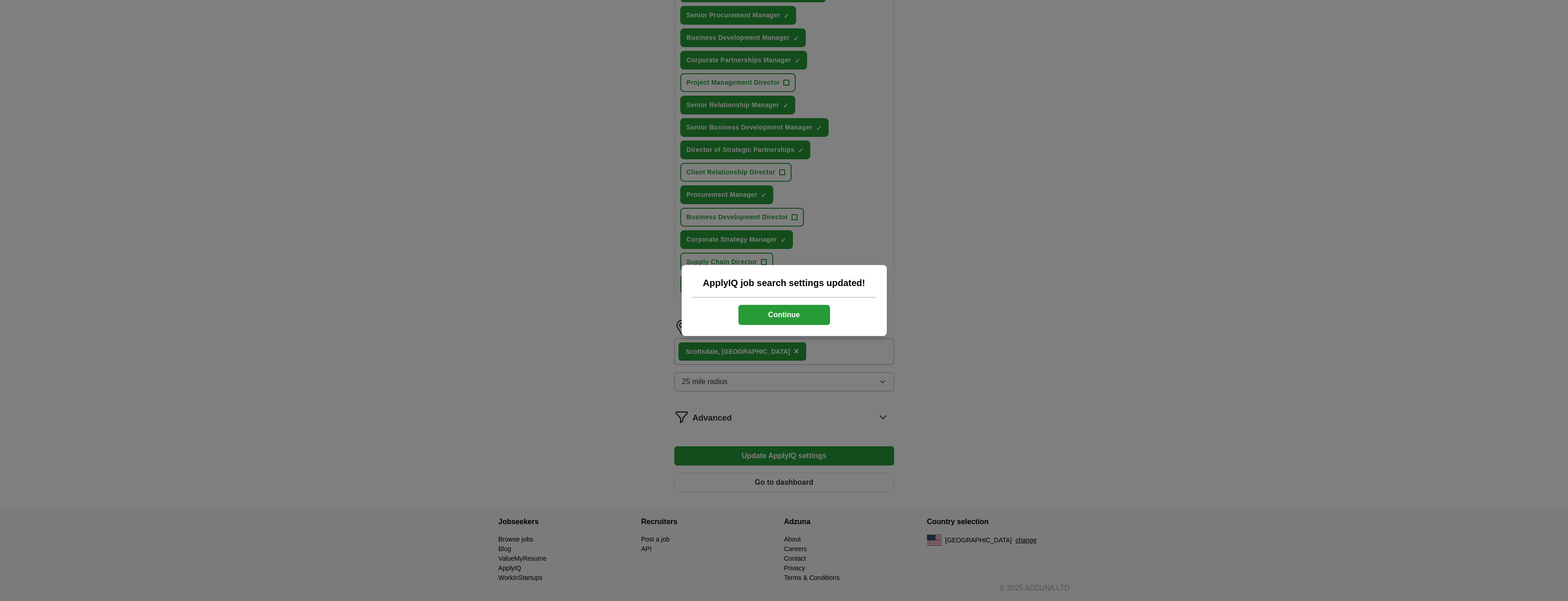
click at [814, 312] on button "Continue" at bounding box center [784, 315] width 92 height 20
